Goal: Check status: Check status

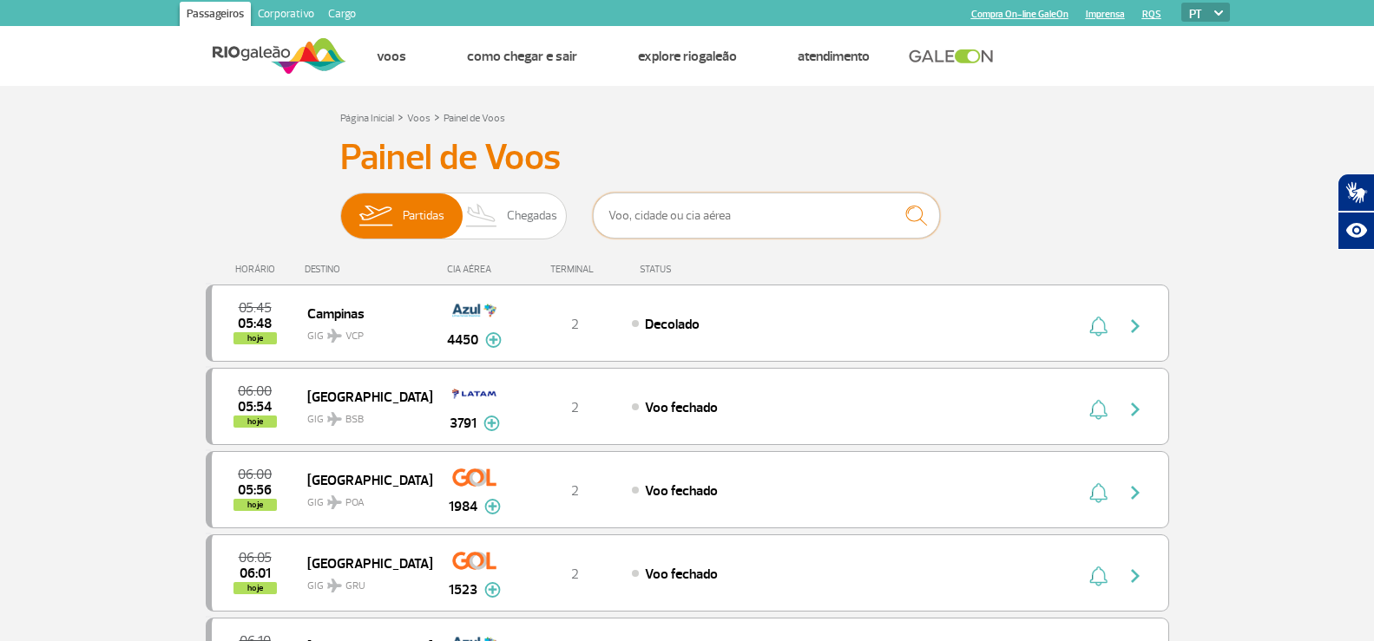
click at [837, 223] on input "text" at bounding box center [766, 216] width 347 height 46
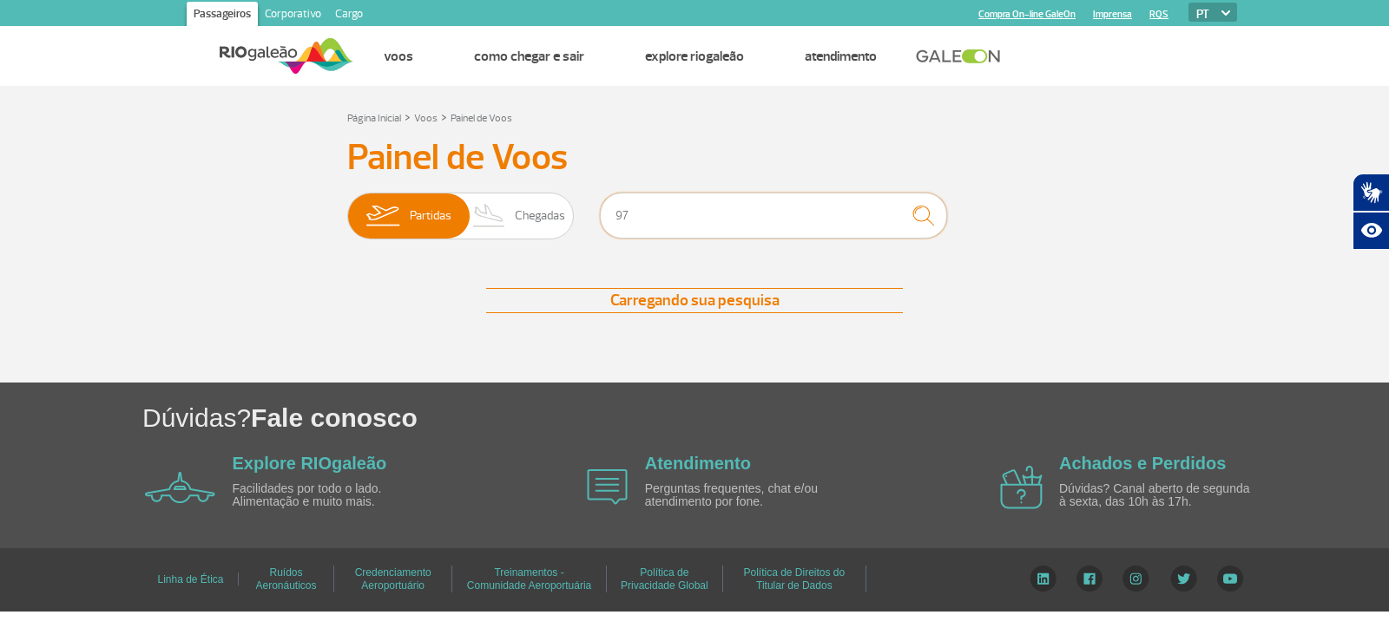
type input "9"
type input "1970"
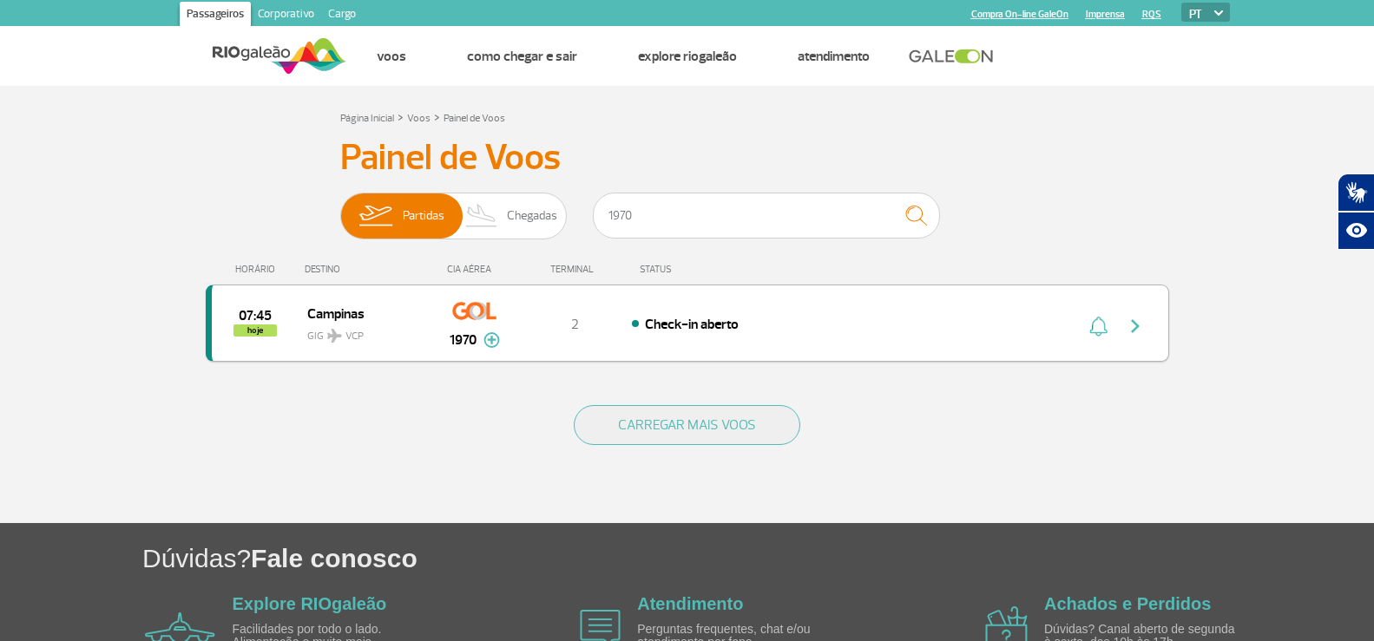
click at [653, 330] on span "Check-in aberto" at bounding box center [692, 324] width 94 height 17
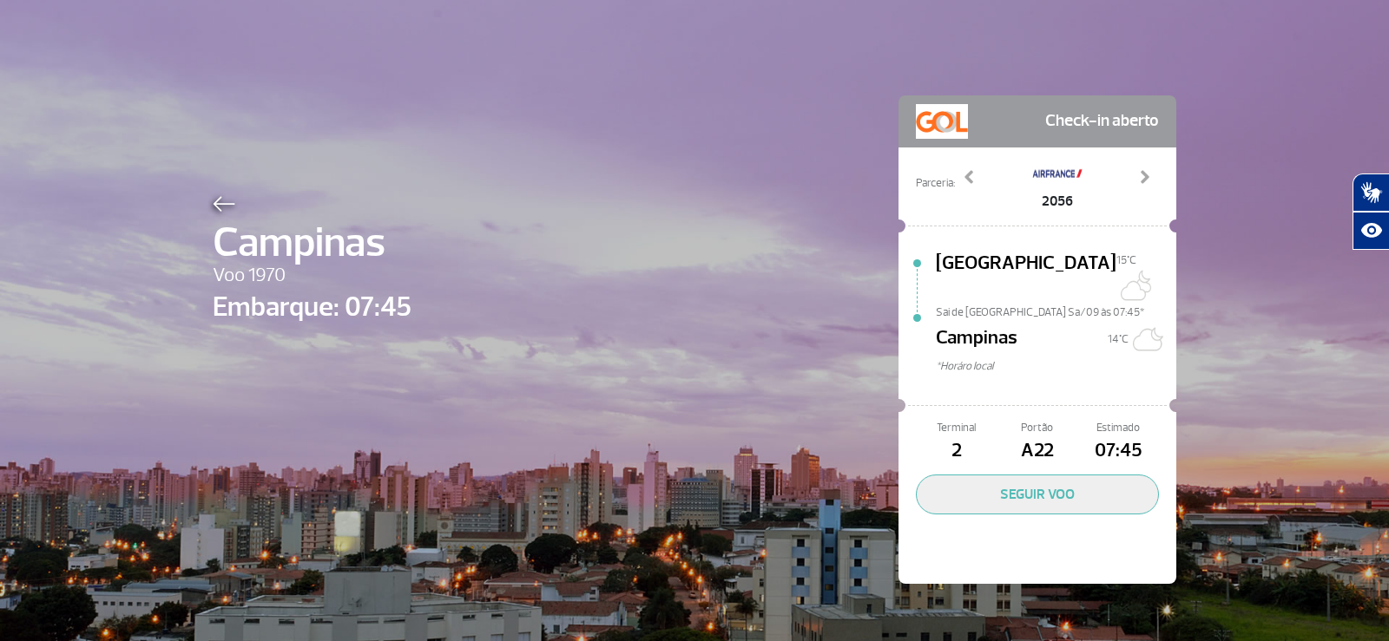
click at [213, 200] on img at bounding box center [224, 204] width 23 height 16
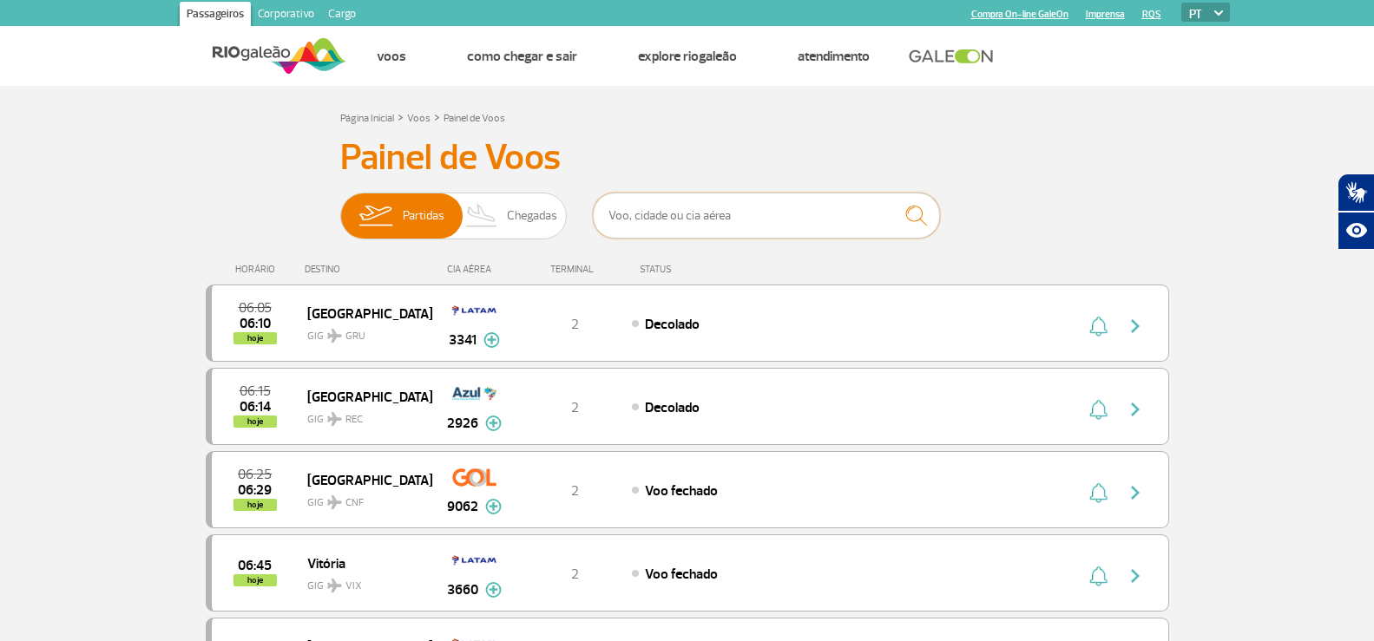
click at [747, 218] on input "text" at bounding box center [766, 216] width 347 height 46
type input "1980"
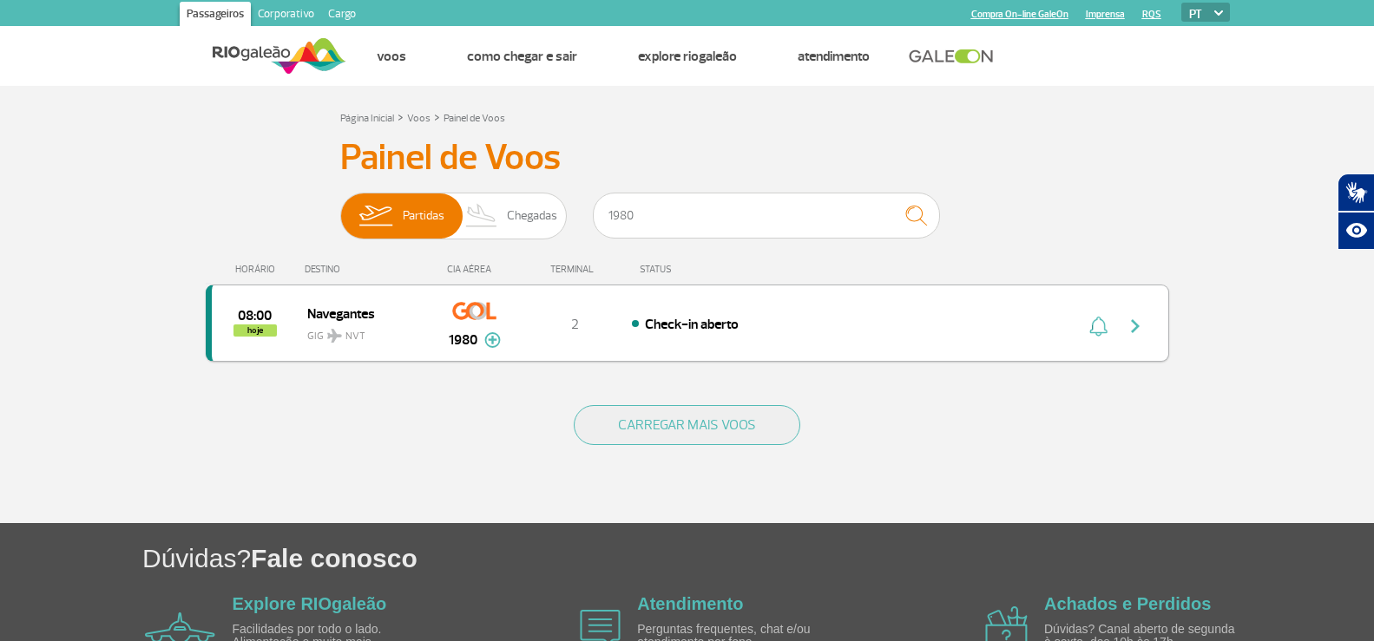
click at [713, 344] on div "08:00 hoje Navegantes GIG NVT 1980 2 Check-in aberto Parcerias: Air France 1949…" at bounding box center [687, 323] width 963 height 77
click at [751, 334] on div "08:00 hoje Navegantes GIG NVT 1980 2 Check-in aberto Parcerias: Air France 1949…" at bounding box center [687, 323] width 963 height 77
click at [767, 326] on div "Check-in aberto" at bounding box center [823, 323] width 383 height 19
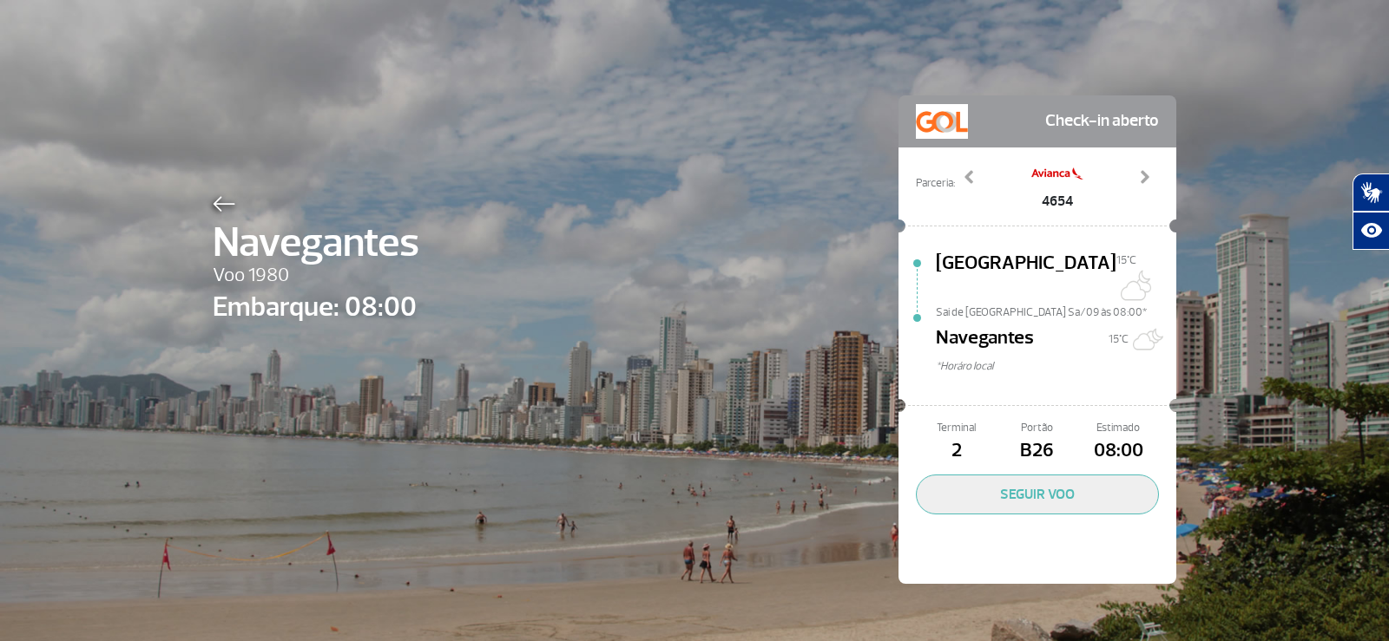
click at [1228, 43] on div "Navegantes Voo 1980 Embarque: 08:00 Check-in aberto Parceria: 1949 2016 3689 37…" at bounding box center [694, 320] width 1389 height 641
click at [216, 204] on img at bounding box center [224, 204] width 23 height 16
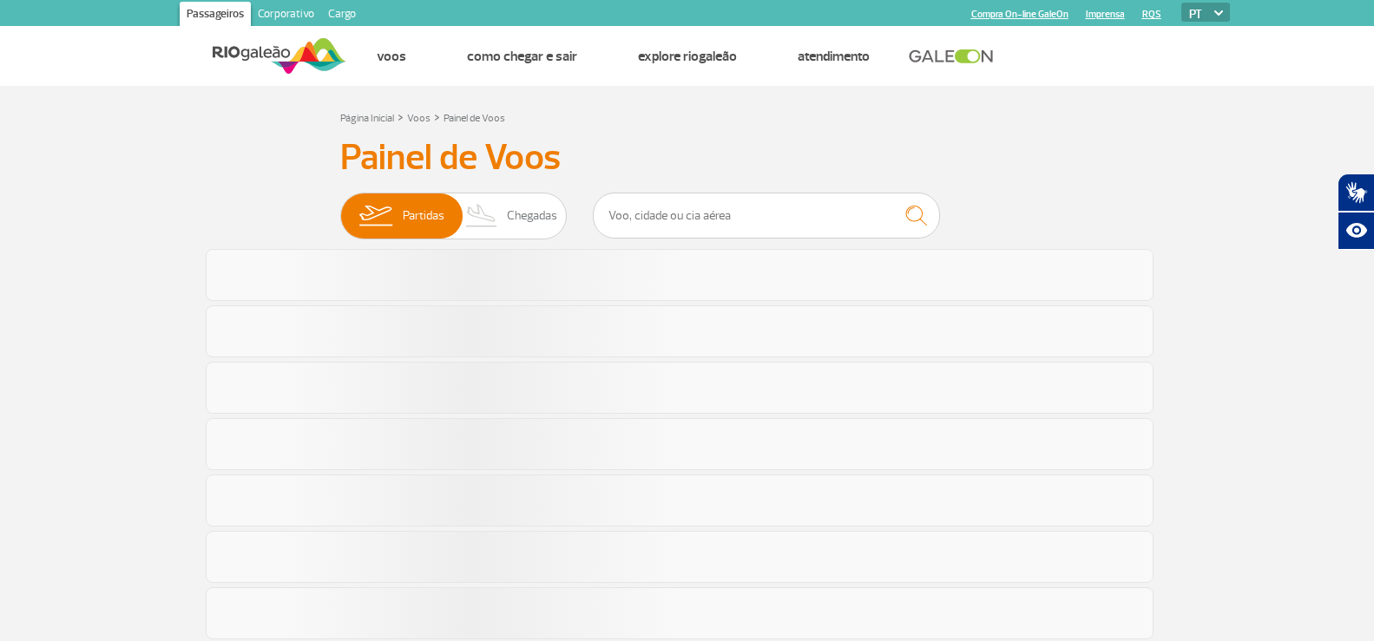
click at [724, 241] on div at bounding box center [766, 219] width 347 height 52
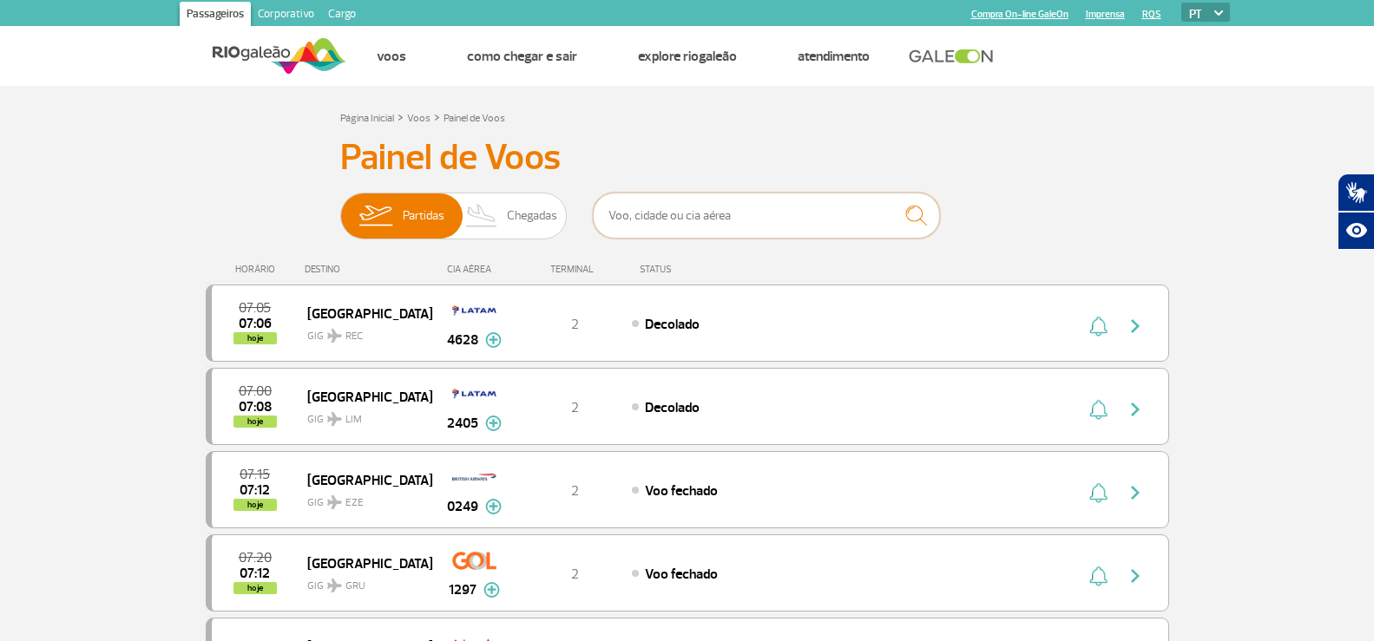
click at [784, 221] on input "text" at bounding box center [766, 216] width 347 height 46
type input "755"
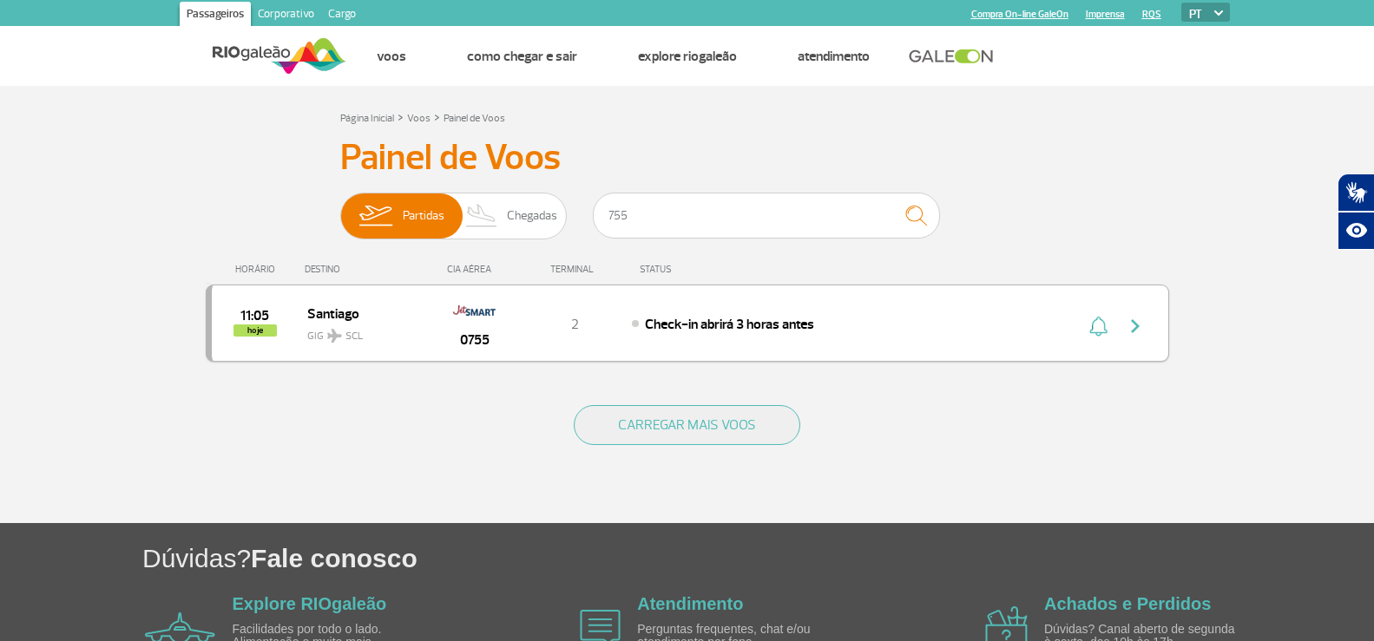
click at [634, 342] on div "11:05 hoje [PERSON_NAME] SCL 0755 2 Check-in abrirá 3 horas antes" at bounding box center [687, 323] width 963 height 77
click at [680, 363] on div "HORÁRIO DESTINO [GEOGRAPHIC_DATA] STATUS 11:05 hoje Santiago GIG SCL 0755 2 Che…" at bounding box center [687, 314] width 963 height 139
click at [678, 319] on span "Check-in abrirá 3 horas antes" at bounding box center [729, 324] width 169 height 17
